Goal: Information Seeking & Learning: Learn about a topic

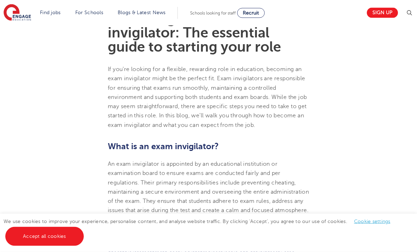
scroll to position [209, 0]
click at [0, 0] on span at bounding box center [0, 0] width 0 height 0
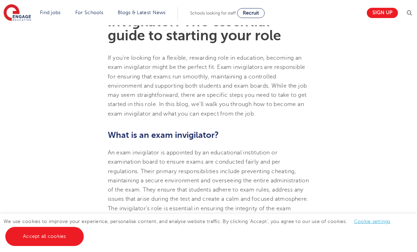
click at [0, 0] on link "Non-classroom jobs" at bounding box center [0, 0] width 0 height 0
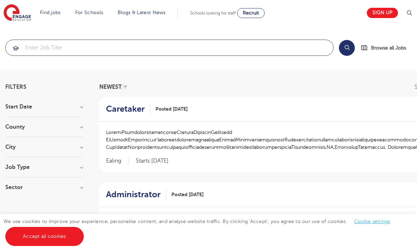
click at [43, 48] on input "search" at bounding box center [170, 48] width 328 height 16
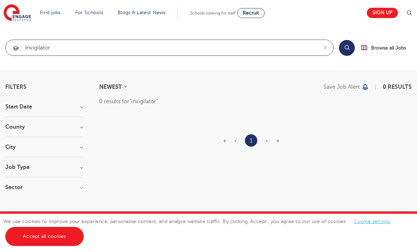
type input "invigilator"
click button "Submit" at bounding box center [0, 0] width 0 height 0
